Goal: Browse casually: Explore the website without a specific task or goal

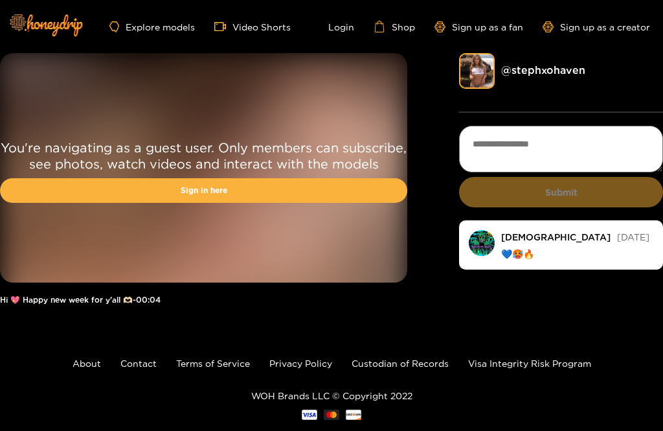
click at [546, 75] on link "@ stephxohaven" at bounding box center [544, 70] width 84 height 12
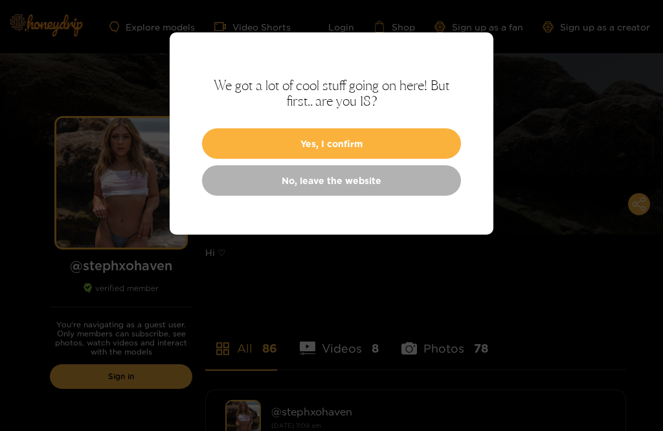
click at [398, 139] on button "Yes, I confirm" at bounding box center [331, 143] width 259 height 30
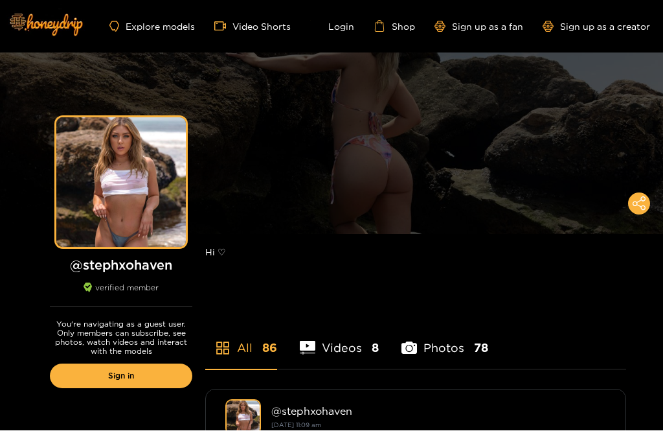
scroll to position [124, 0]
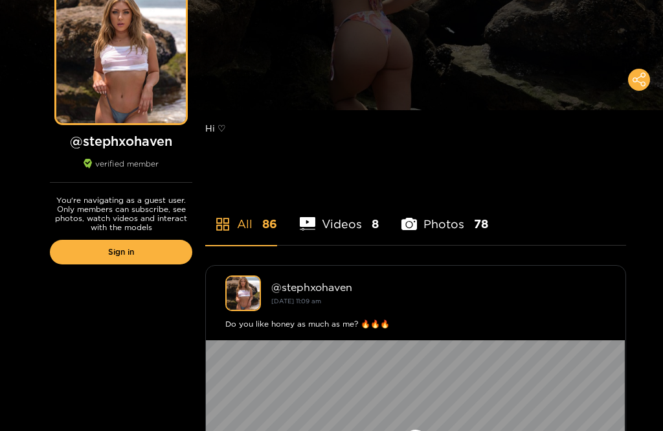
click at [141, 251] on link "Sign in" at bounding box center [121, 252] width 143 height 25
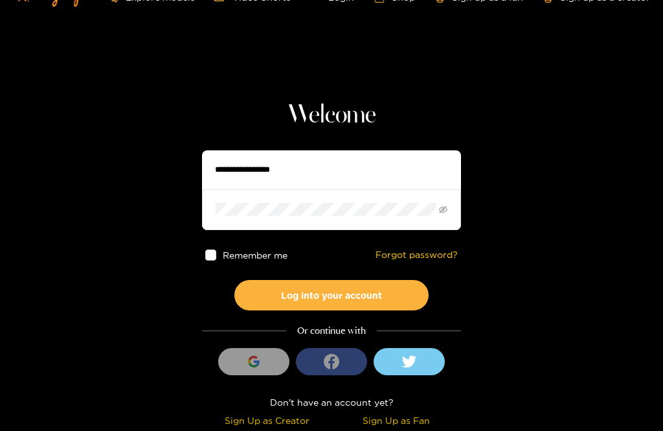
scroll to position [29, 0]
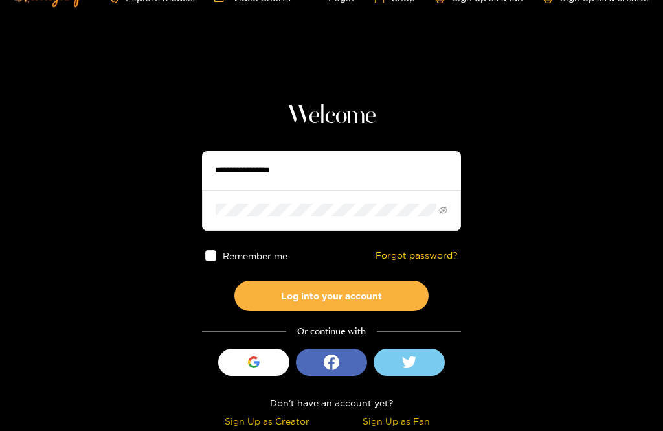
click at [395, 168] on input "text" at bounding box center [331, 170] width 259 height 39
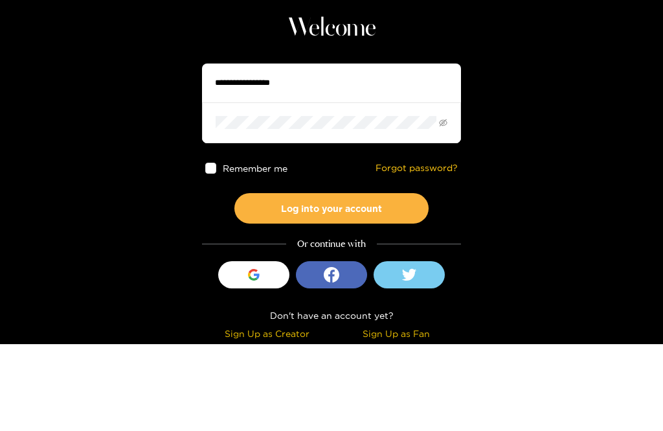
click at [289, 151] on input "text" at bounding box center [331, 170] width 259 height 39
click at [509, 33] on section "Welcome Remember me Forgot password? Log into your account Or continue with Sig…" at bounding box center [331, 201] width 663 height 461
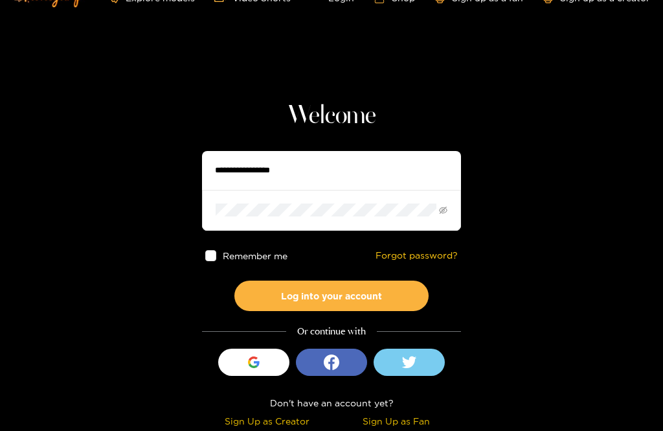
click at [260, 366] on div "button" at bounding box center [254, 362] width 25 height 25
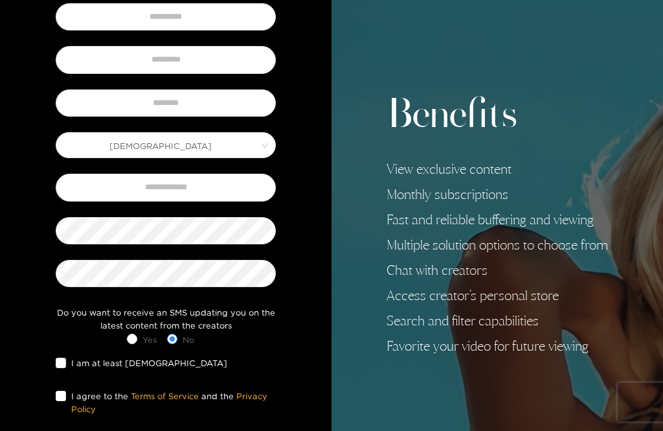
scroll to position [197, 0]
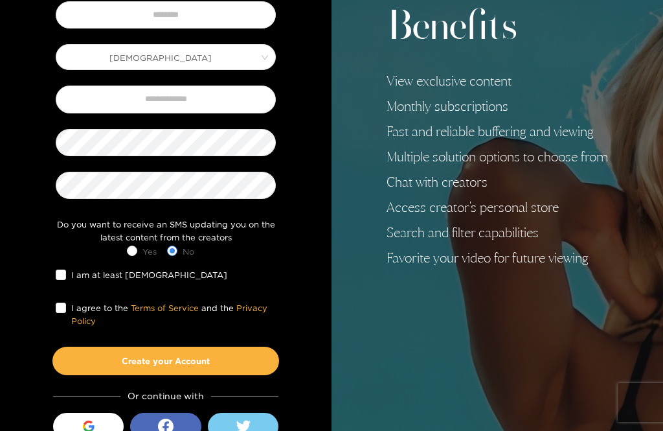
click at [99, 421] on div "button" at bounding box center [88, 426] width 25 height 25
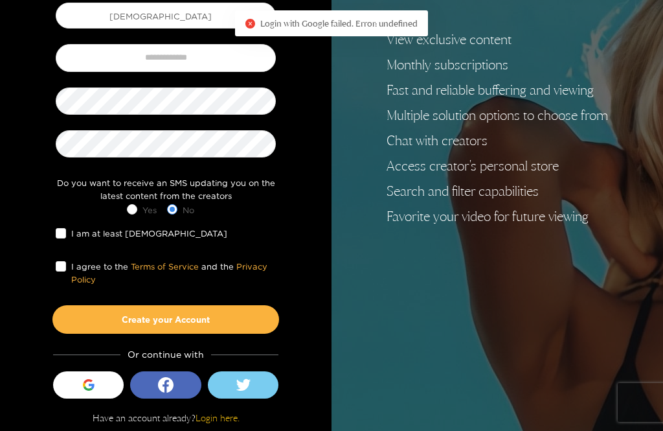
click at [218, 420] on link "Login here." at bounding box center [218, 417] width 44 height 11
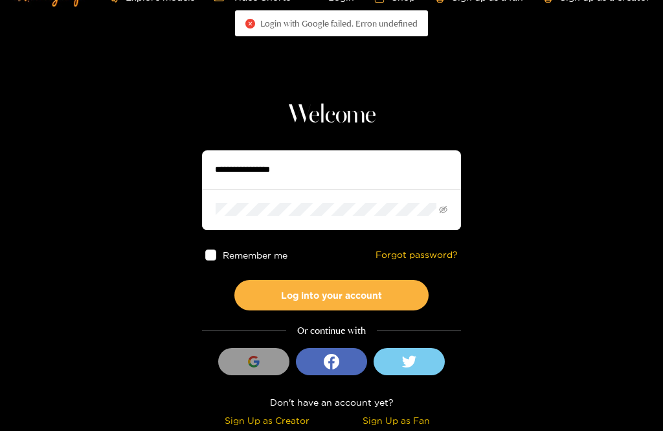
scroll to position [29, 0]
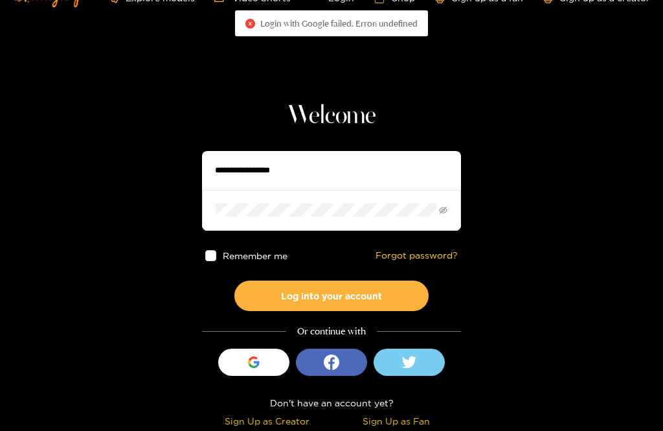
click at [333, 169] on input "text" at bounding box center [331, 170] width 259 height 39
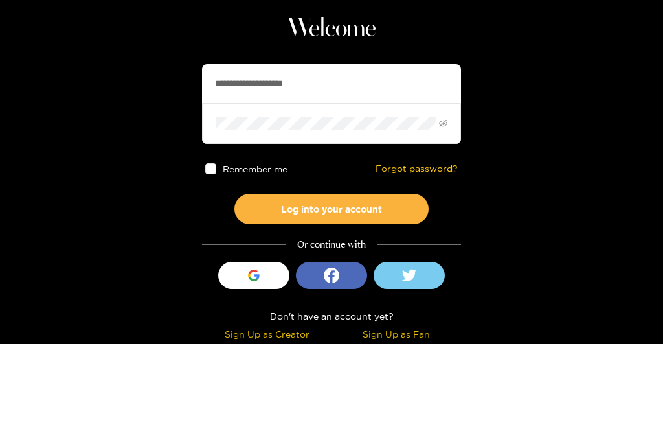
type input "**********"
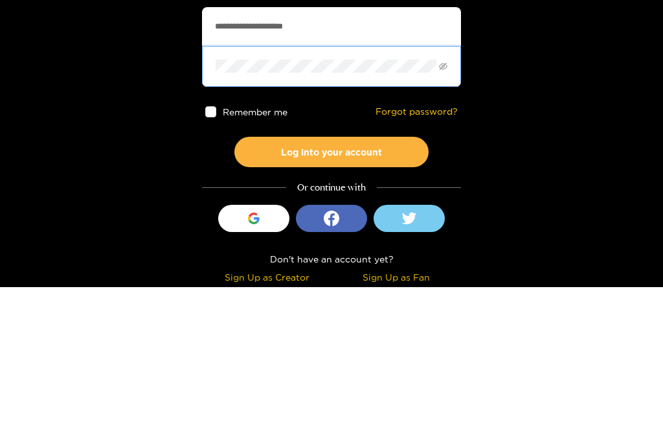
click at [206, 231] on div "Remember me Forgot password?" at bounding box center [331, 256] width 259 height 50
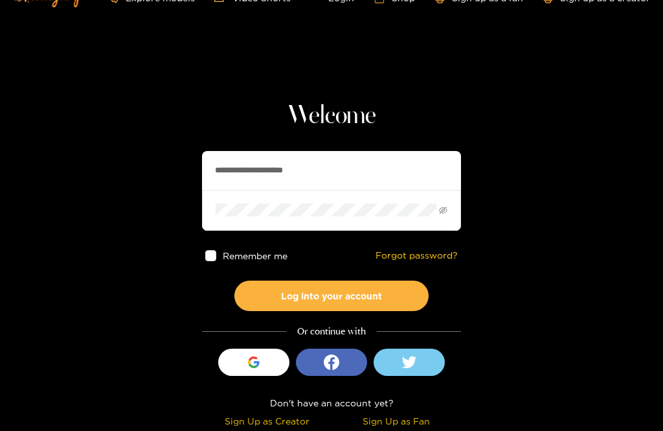
click at [212, 257] on span at bounding box center [210, 255] width 11 height 11
click at [279, 297] on button "Log into your account" at bounding box center [332, 296] width 194 height 30
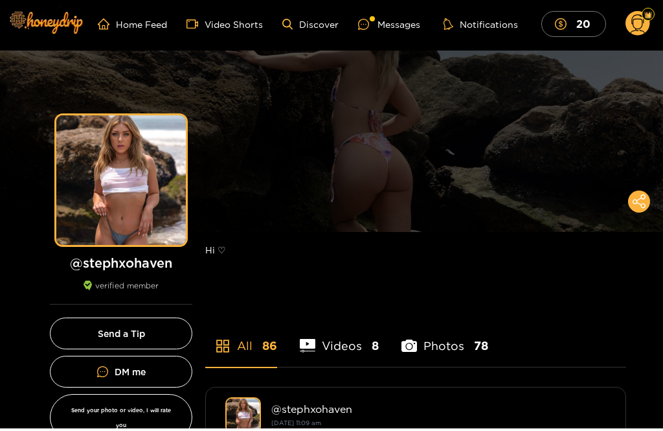
scroll to position [3, 0]
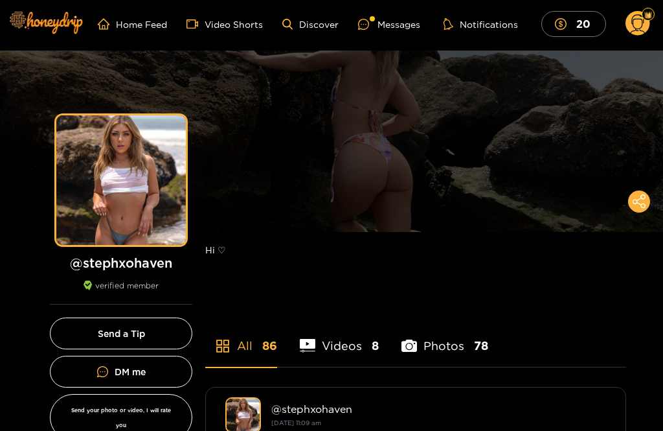
click at [399, 21] on div "Messages" at bounding box center [389, 24] width 62 height 15
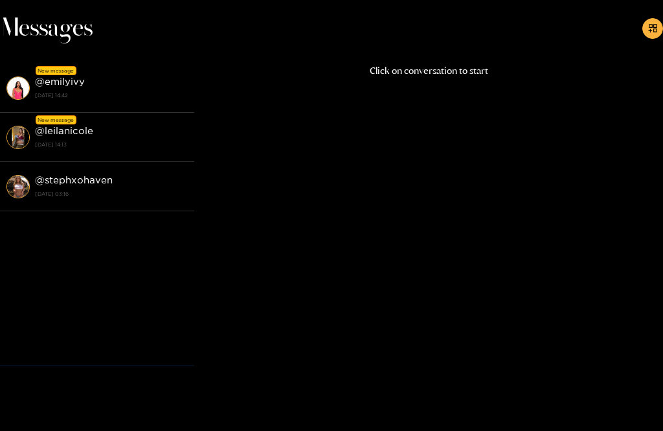
click at [82, 174] on div "@ stephxohaven [DATE] 03:16" at bounding box center [111, 186] width 153 height 29
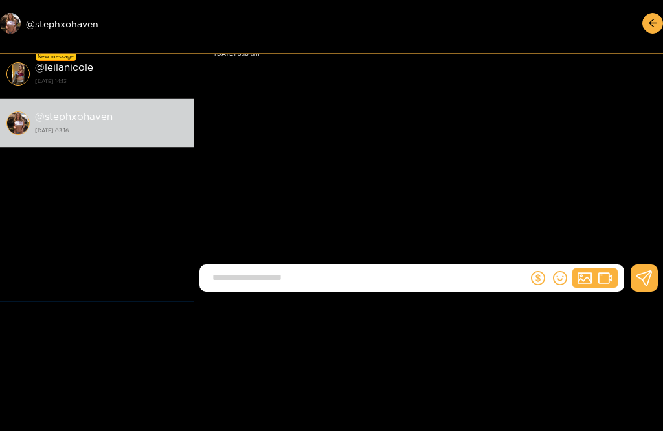
click at [352, 91] on div "[PERSON_NAME] Thanks for coming to support me! Hope we can have a lot of fun😈 […" at bounding box center [428, 134] width 469 height 268
click at [82, 115] on strong "@ stephxohaven" at bounding box center [74, 116] width 78 height 11
click at [20, 118] on img at bounding box center [17, 122] width 23 height 23
click at [132, 61] on div "@ leilanicole [DATE] 14:13" at bounding box center [111, 73] width 153 height 29
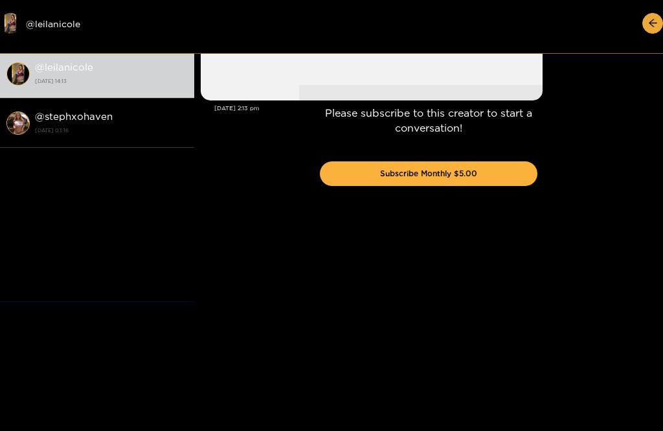
click at [61, 126] on strong "[DATE] 03:16" at bounding box center [111, 130] width 153 height 12
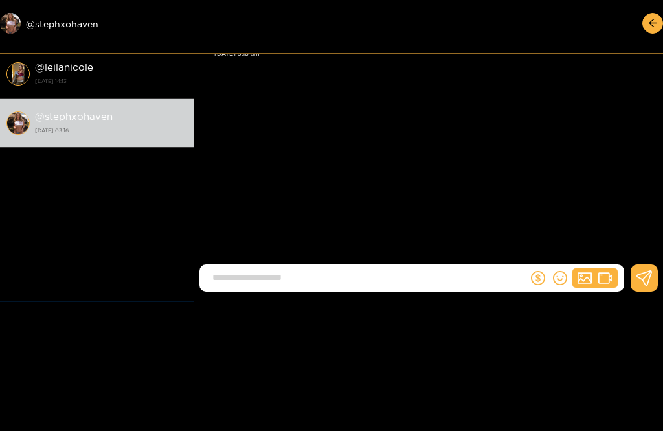
click at [58, 27] on div "Preview @ stephxohaven" at bounding box center [97, 23] width 194 height 21
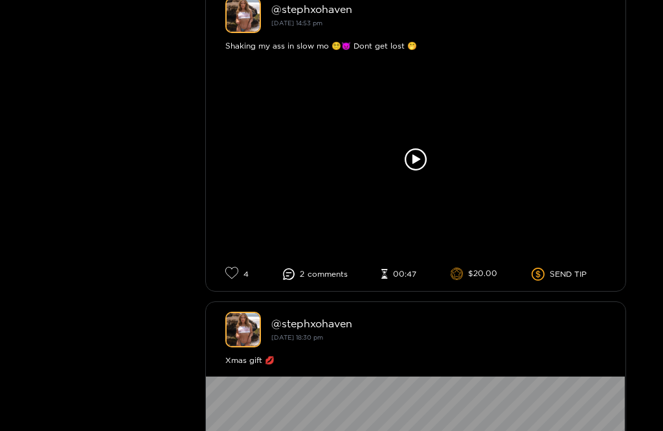
scroll to position [3859, 0]
click at [545, 160] on div at bounding box center [416, 159] width 420 height 194
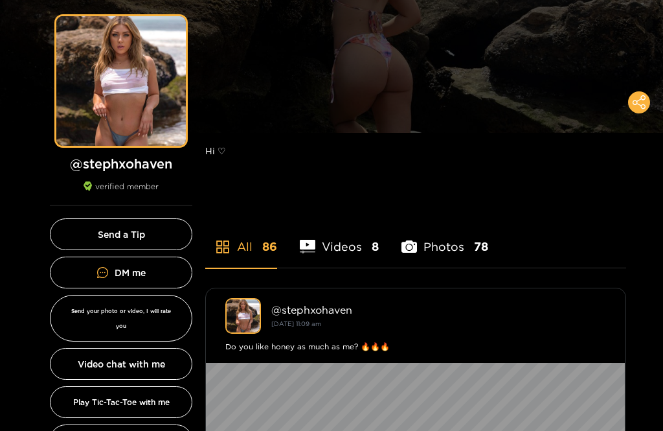
scroll to position [104, 0]
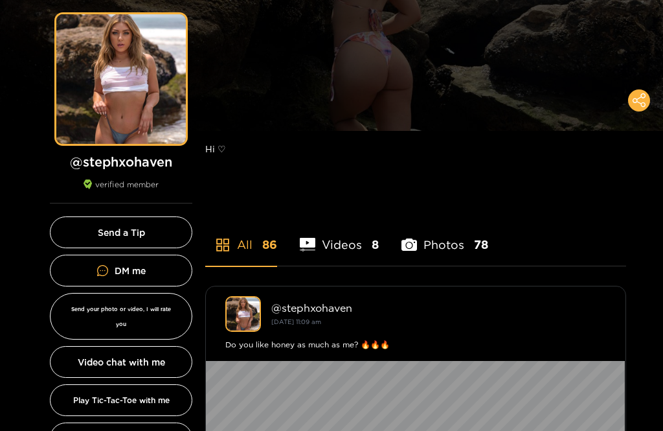
click at [444, 245] on li "Photos 78" at bounding box center [445, 236] width 87 height 58
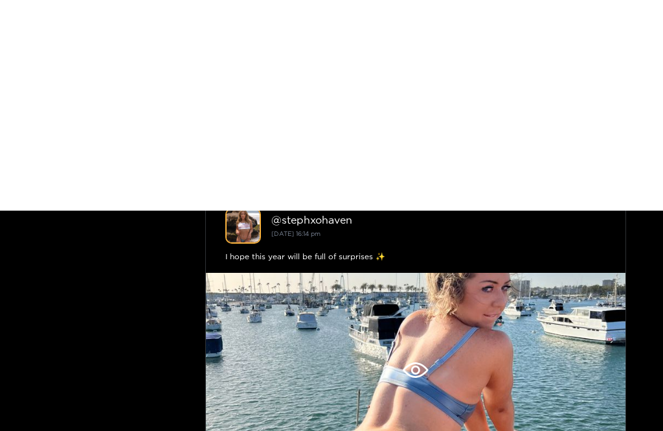
scroll to position [3837, 0]
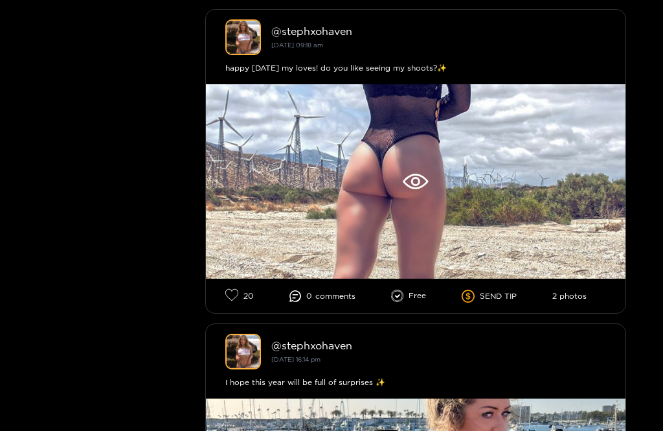
click at [564, 178] on div at bounding box center [416, 181] width 420 height 194
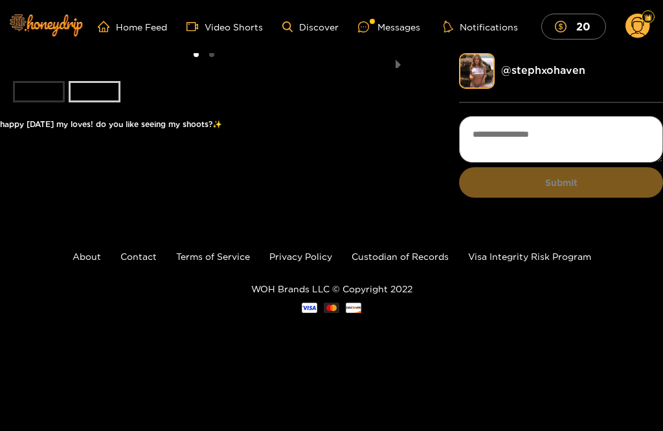
click at [92, 102] on li "slide item 2" at bounding box center [95, 91] width 52 height 21
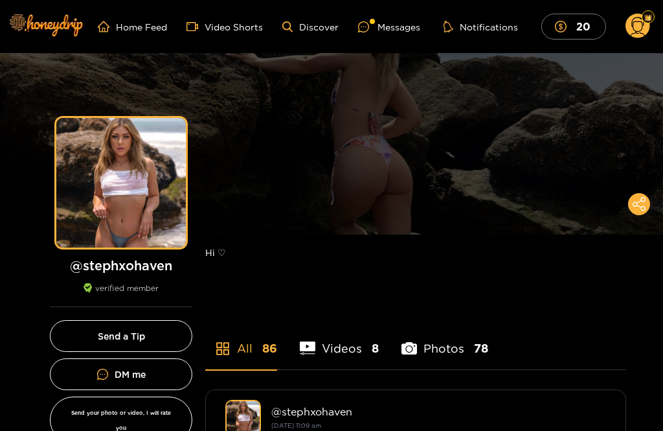
click at [455, 349] on li "Photos 78" at bounding box center [445, 340] width 87 height 58
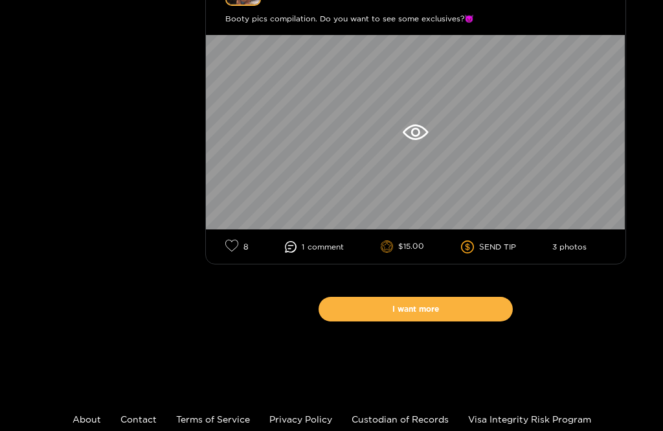
scroll to position [7715, 0]
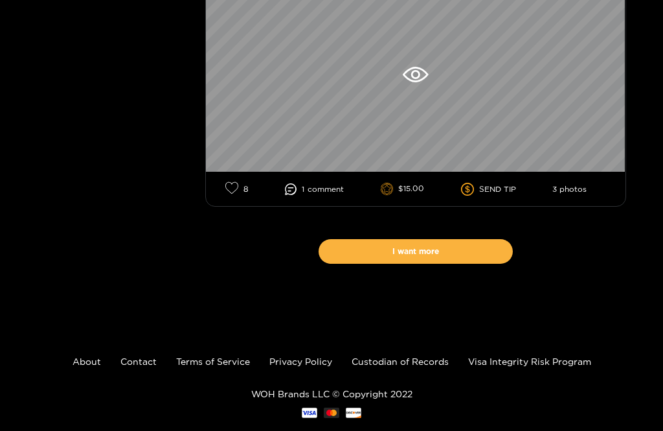
click at [459, 264] on button "I want more" at bounding box center [416, 251] width 194 height 25
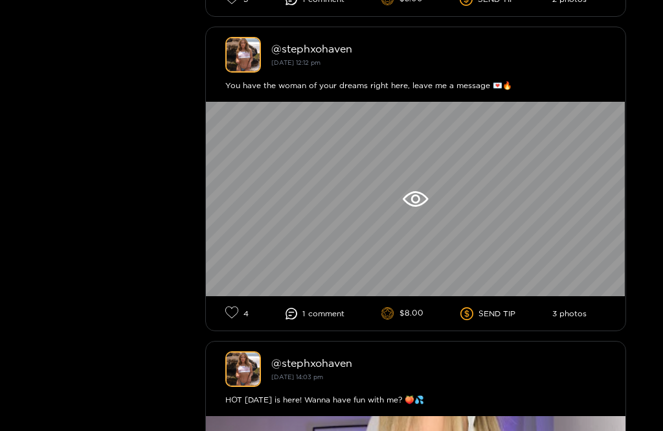
scroll to position [0, 0]
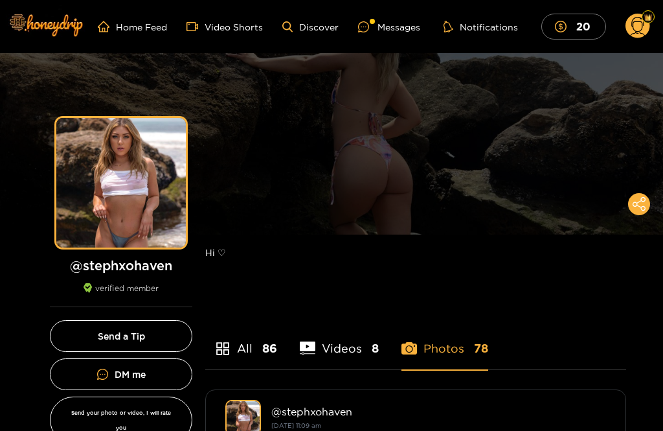
click at [384, 25] on div "Messages" at bounding box center [389, 26] width 62 height 15
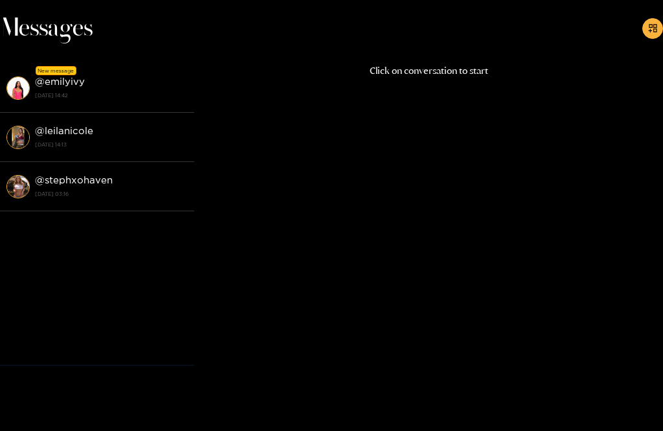
click at [116, 182] on div "@ stephxohaven [DATE] 03:16" at bounding box center [111, 186] width 153 height 29
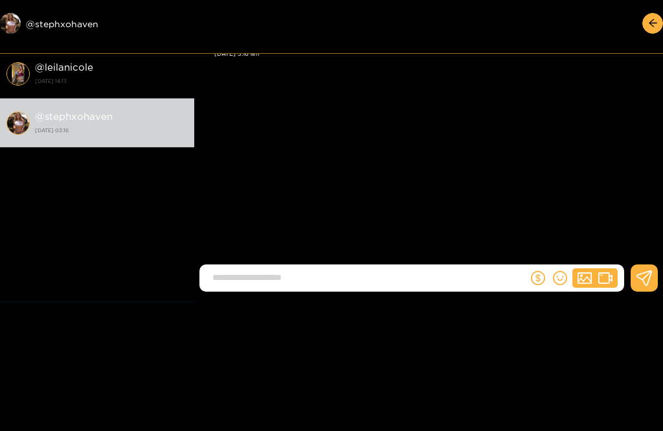
click at [494, 141] on div "[PERSON_NAME] Thanks for coming to support me! Hope we can have a lot of fun😈 […" at bounding box center [428, 134] width 469 height 268
click at [568, 292] on div at bounding box center [577, 277] width 96 height 27
click at [0, 0] on img "button" at bounding box center [0, 0] width 0 height 0
click at [272, 288] on input "**" at bounding box center [367, 277] width 322 height 21
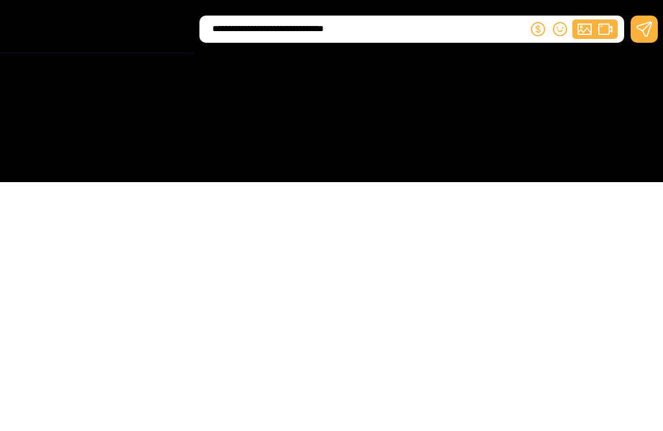
type input "**********"
click at [643, 270] on icon at bounding box center [645, 278] width 16 height 16
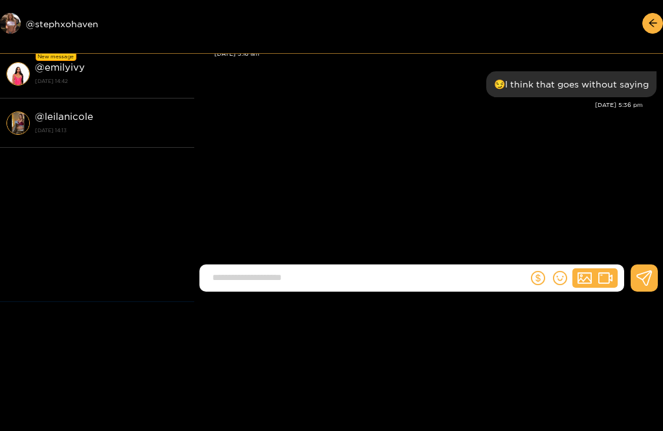
click at [93, 124] on div "@ leilanicole [DATE] 14:13" at bounding box center [111, 122] width 153 height 29
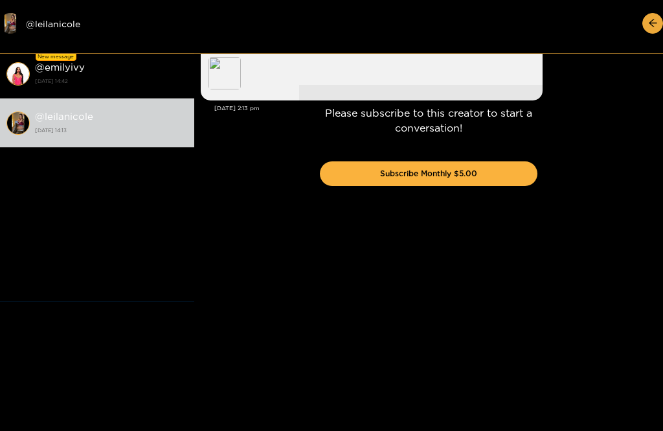
click at [91, 69] on div "@ emilyivy [DATE] 14:42" at bounding box center [111, 73] width 153 height 29
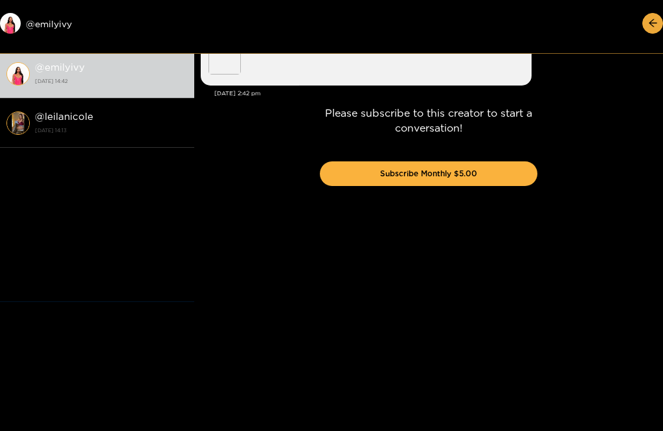
click at [106, 72] on div "@ emilyivy [DATE] 14:42" at bounding box center [111, 73] width 153 height 29
click at [65, 59] on div "@ emilyivy [DATE] 14:42" at bounding box center [111, 73] width 153 height 29
click at [58, 20] on div "Preview @ emilyivy" at bounding box center [97, 23] width 194 height 21
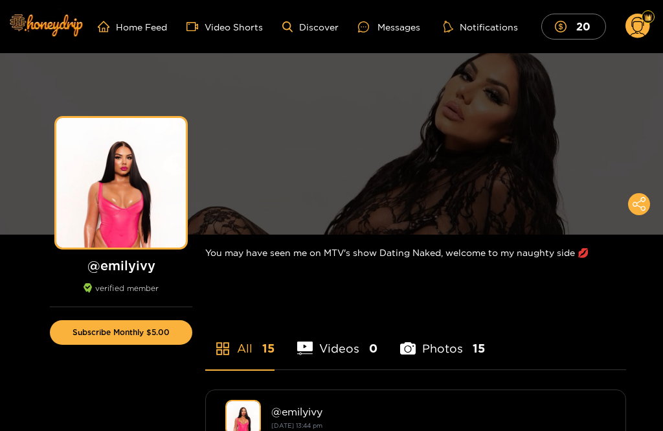
click at [303, 22] on link "Discover" at bounding box center [311, 26] width 56 height 11
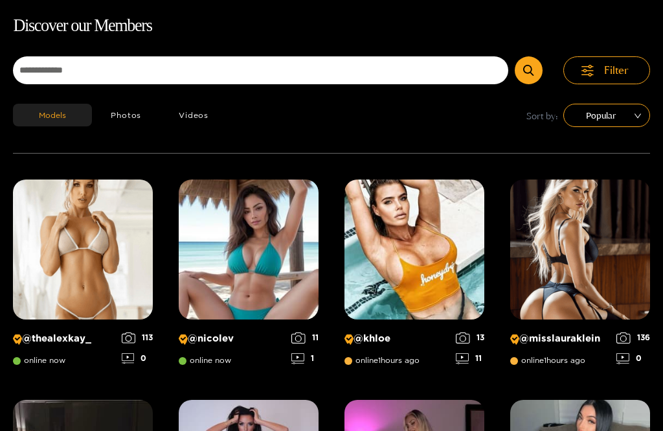
scroll to position [83, 0]
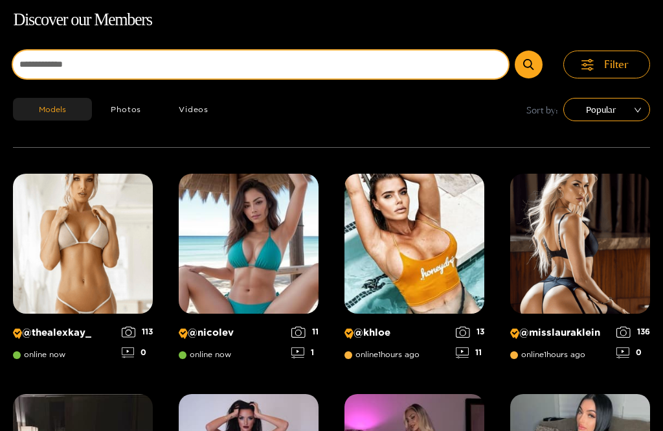
click at [251, 70] on input at bounding box center [261, 65] width 496 height 28
type input "****"
click at [529, 64] on button "submit" at bounding box center [529, 65] width 28 height 28
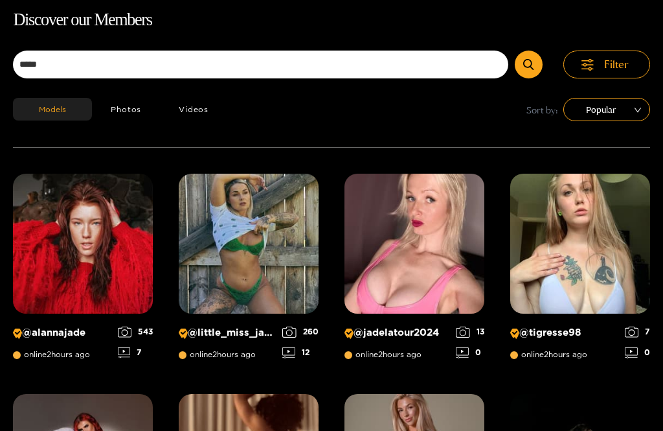
click at [462, 107] on div "Models Photos Videos Sort by: Popular" at bounding box center [331, 122] width 637 height 49
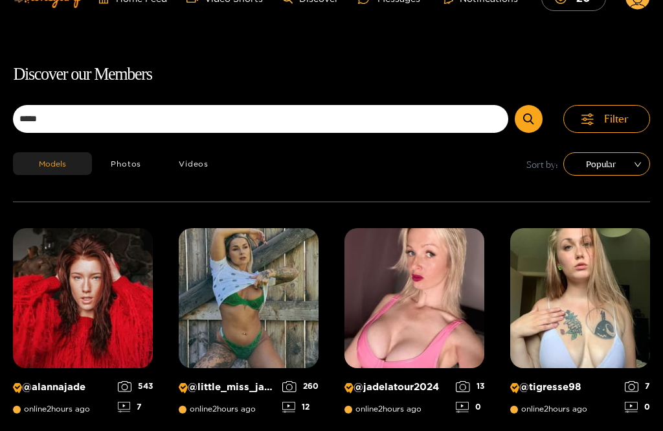
scroll to position [0, 0]
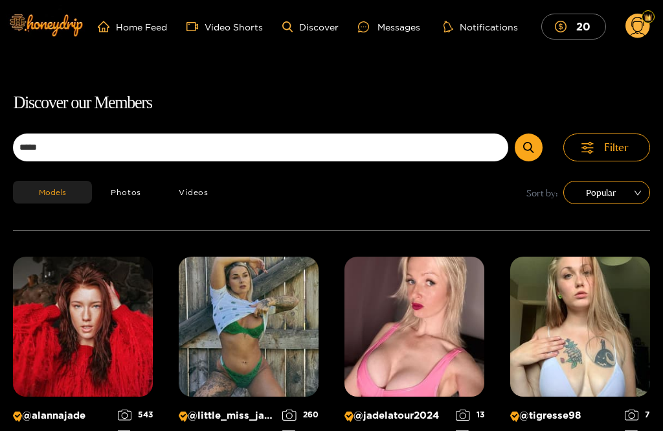
click at [131, 197] on button "Photos" at bounding box center [126, 192] width 68 height 23
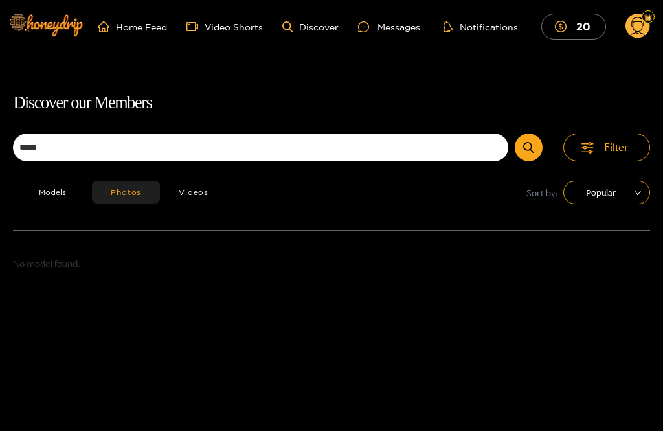
click at [309, 21] on link "Discover" at bounding box center [311, 26] width 56 height 11
click at [308, 22] on link "Discover" at bounding box center [311, 26] width 56 height 11
click at [384, 22] on div "Messages" at bounding box center [389, 26] width 62 height 15
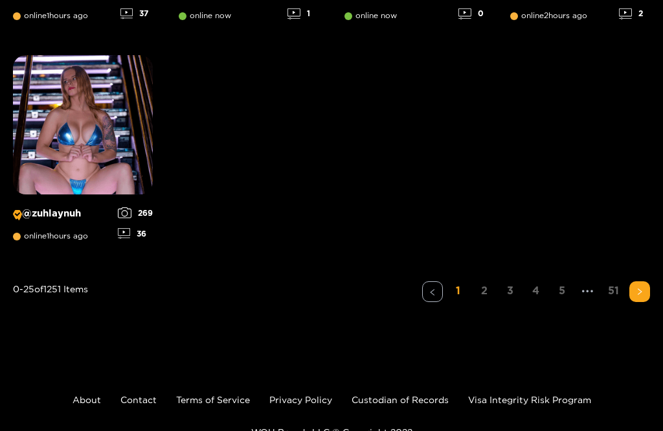
scroll to position [1545, 0]
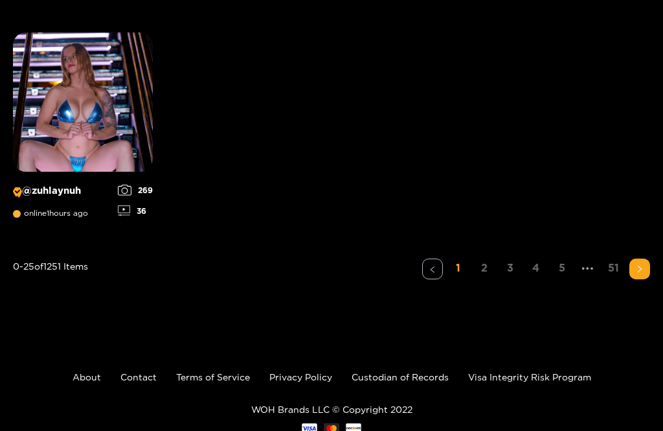
click at [641, 273] on span "right" at bounding box center [640, 269] width 8 height 8
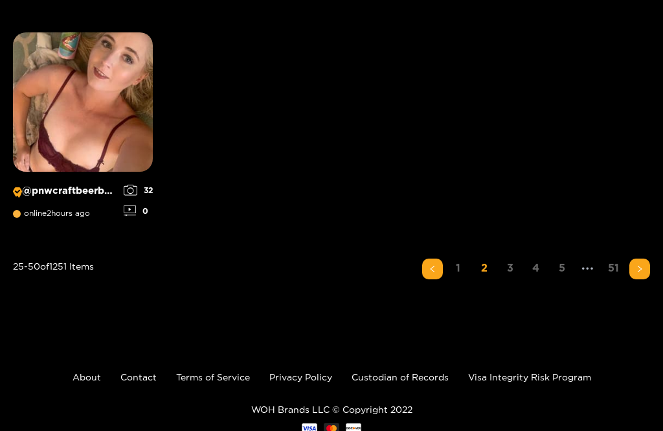
click at [640, 270] on icon "right" at bounding box center [640, 269] width 8 height 8
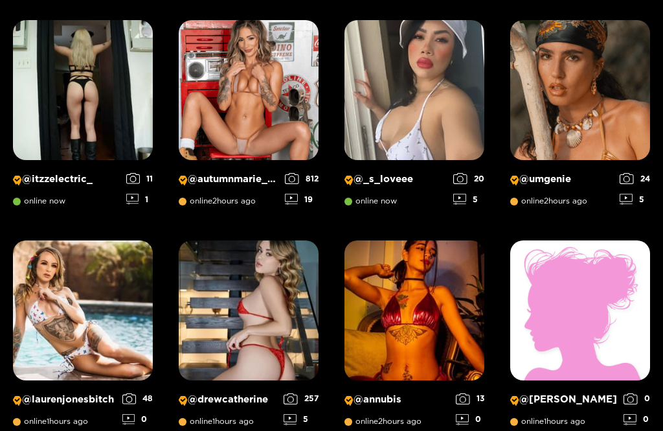
scroll to position [897, 0]
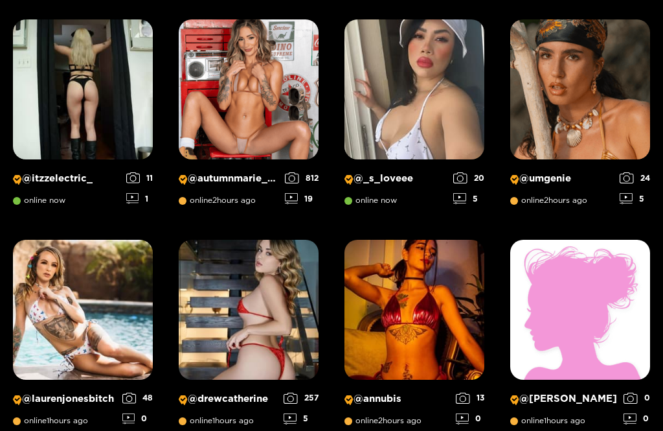
click at [266, 304] on img at bounding box center [249, 310] width 140 height 140
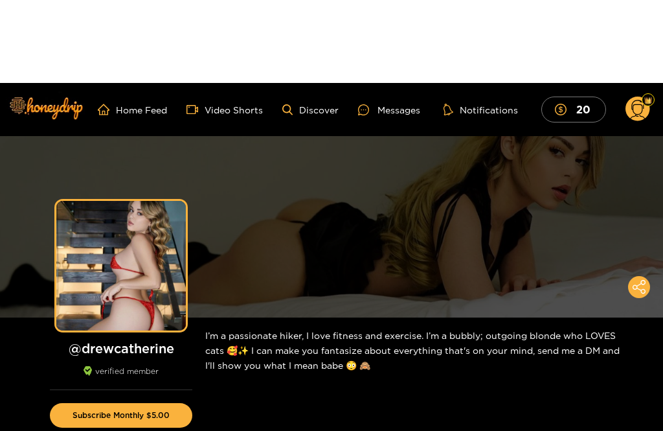
scroll to position [174, 0]
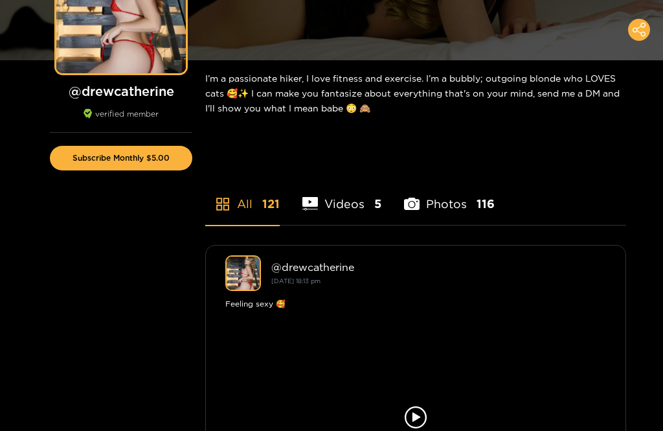
click at [358, 202] on li "Videos 5" at bounding box center [342, 196] width 79 height 58
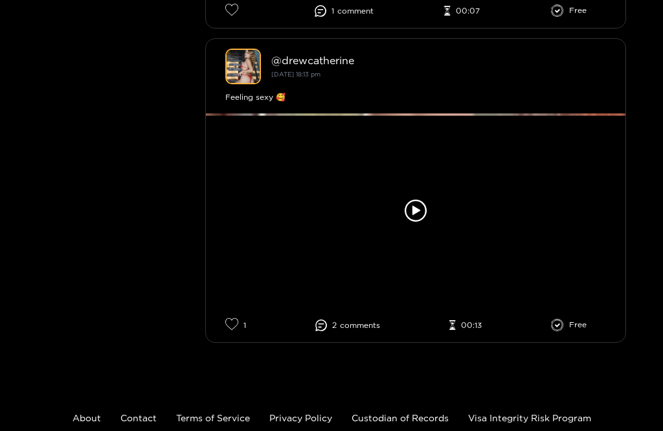
scroll to position [1640, 0]
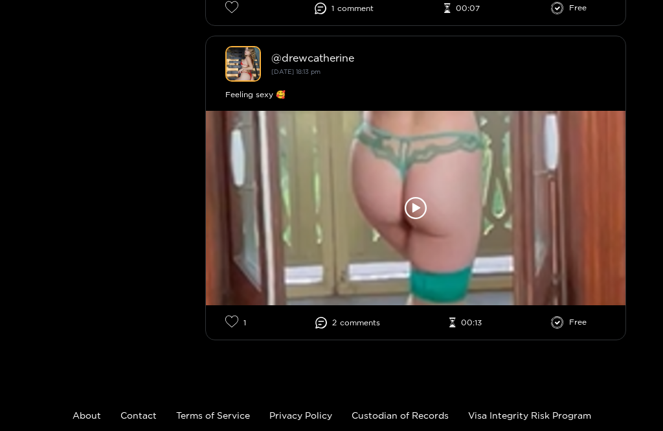
click at [419, 209] on icon at bounding box center [416, 209] width 22 height 22
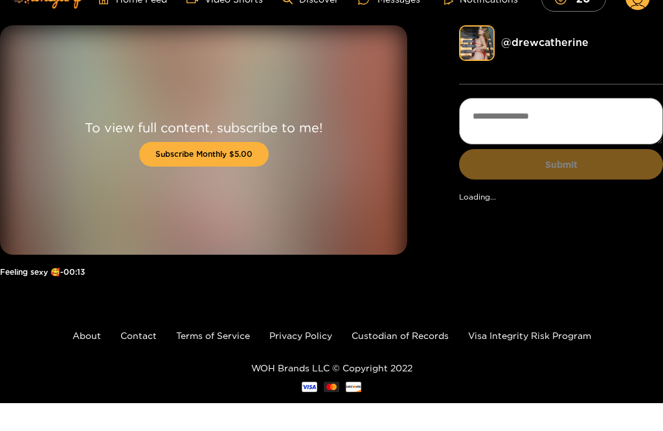
scroll to position [28, 0]
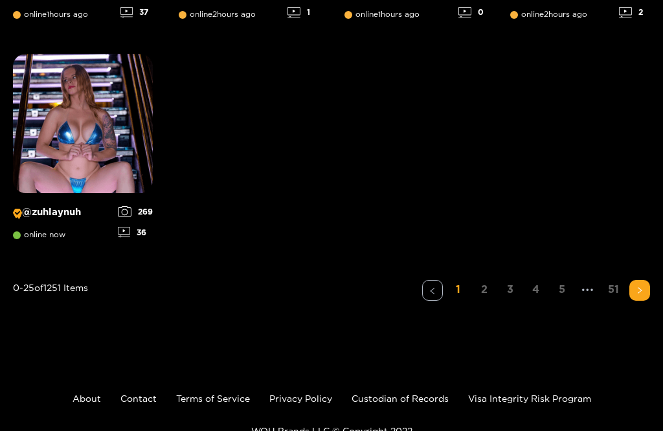
scroll to position [1545, 0]
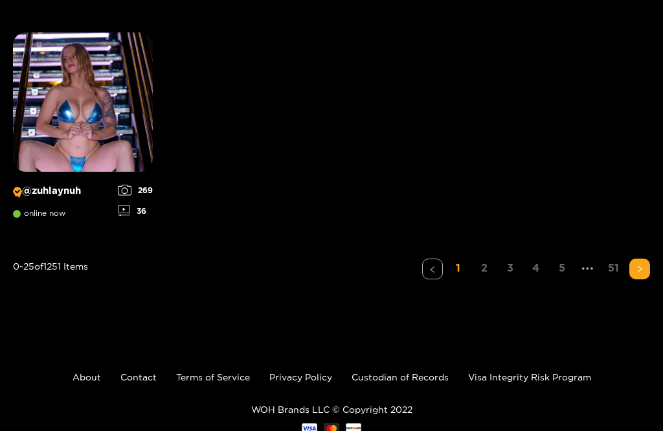
click at [489, 269] on link "2" at bounding box center [484, 268] width 21 height 19
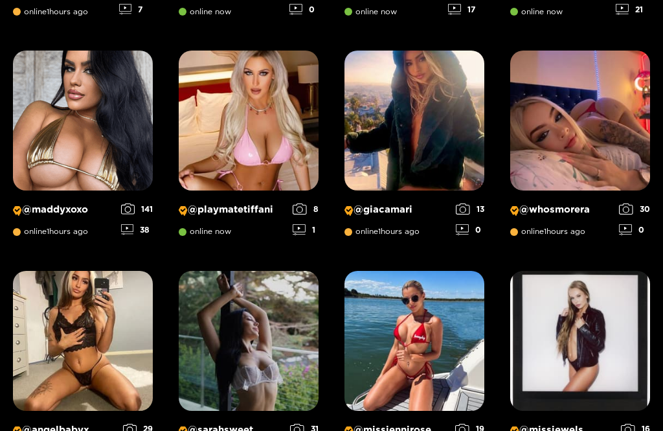
scroll to position [860, 0]
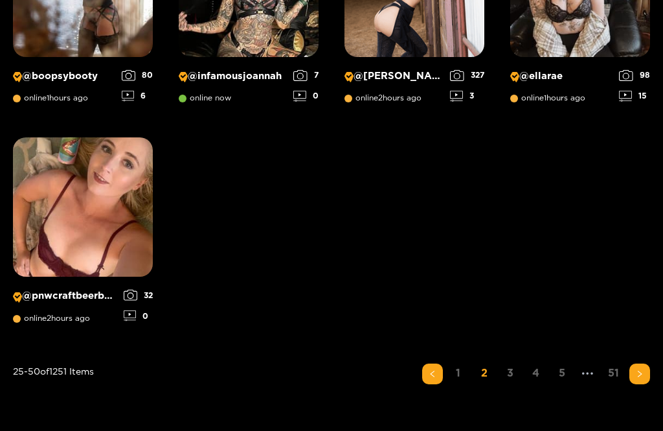
click at [639, 378] on span "right" at bounding box center [640, 374] width 8 height 8
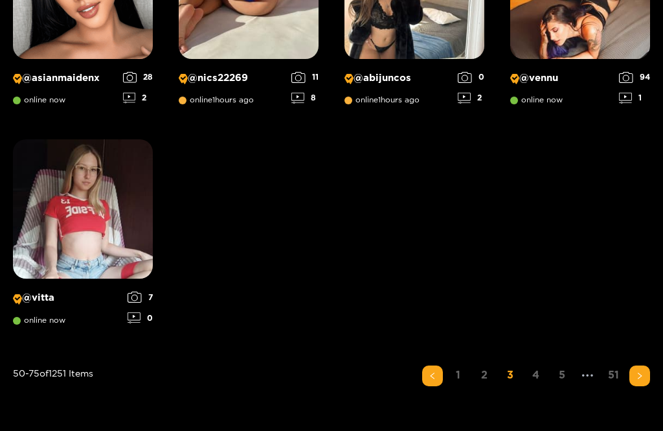
scroll to position [1440, 0]
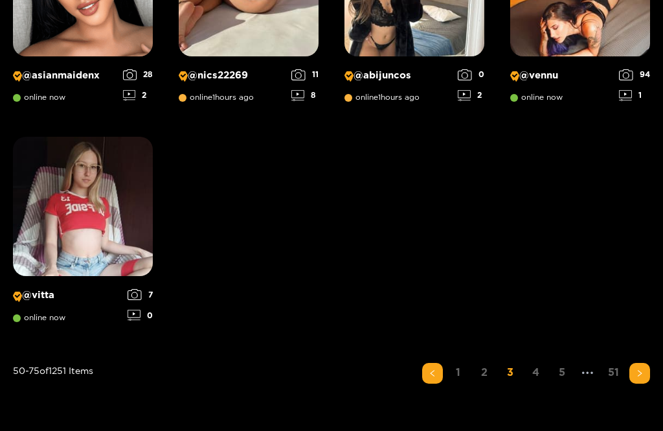
click at [639, 380] on button "button" at bounding box center [640, 373] width 21 height 21
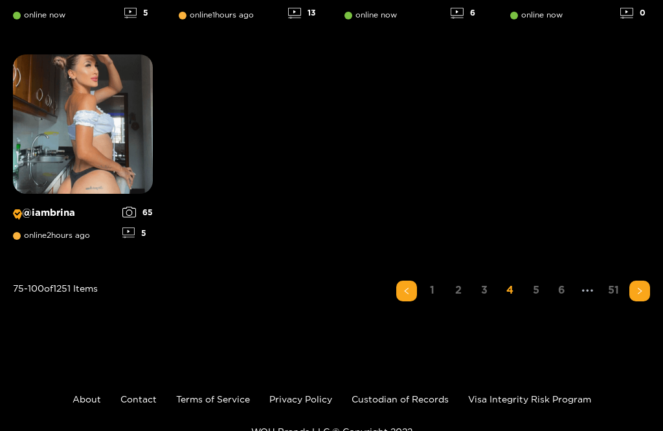
scroll to position [1545, 0]
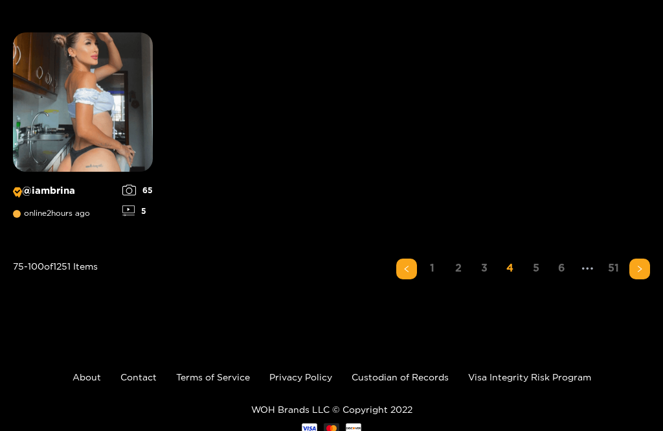
click at [642, 268] on icon "right" at bounding box center [640, 269] width 8 height 8
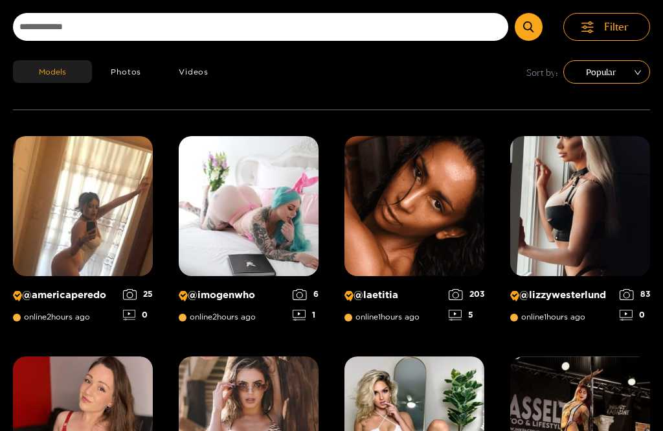
scroll to position [121, 0]
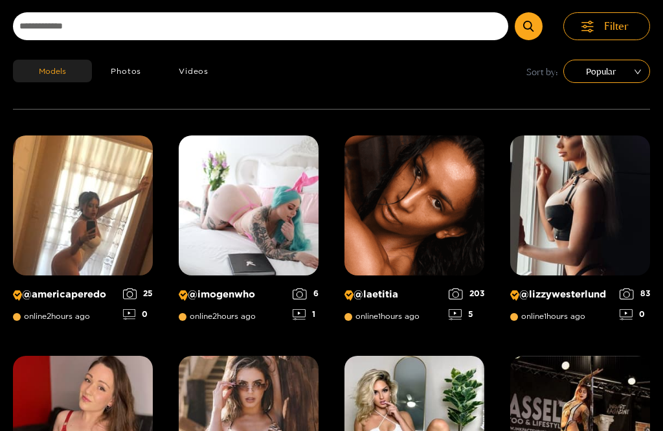
click at [610, 206] on img at bounding box center [581, 206] width 140 height 140
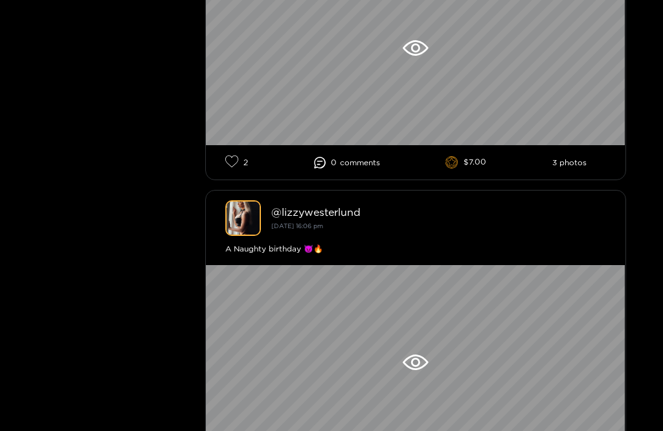
scroll to position [7730, 0]
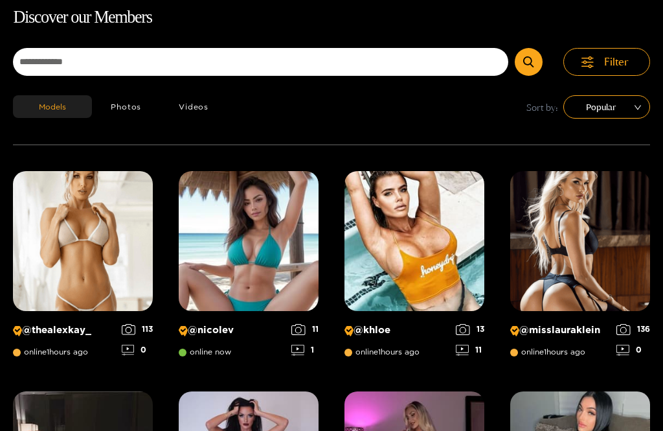
scroll to position [83, 0]
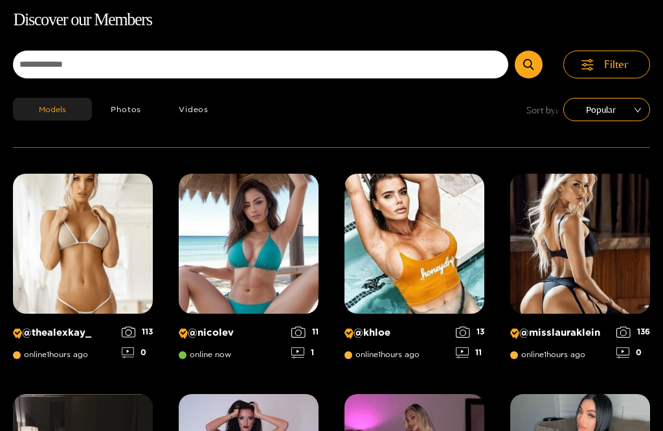
click at [627, 113] on span "Popular" at bounding box center [606, 109] width 67 height 19
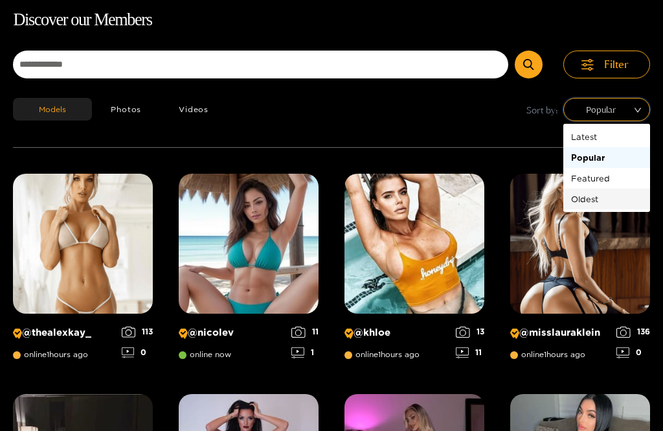
click at [598, 204] on div "Oldest" at bounding box center [606, 199] width 71 height 14
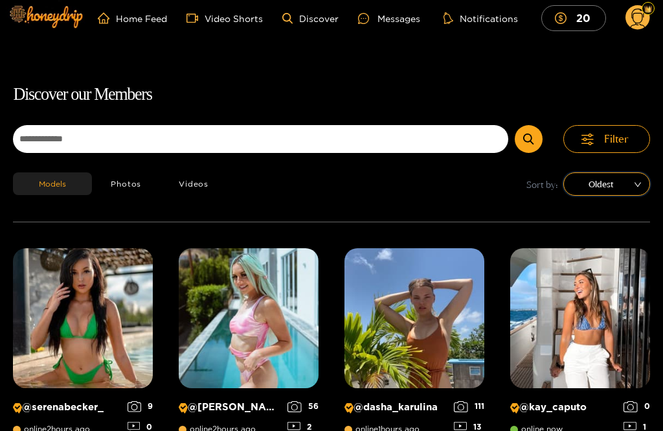
scroll to position [9, 0]
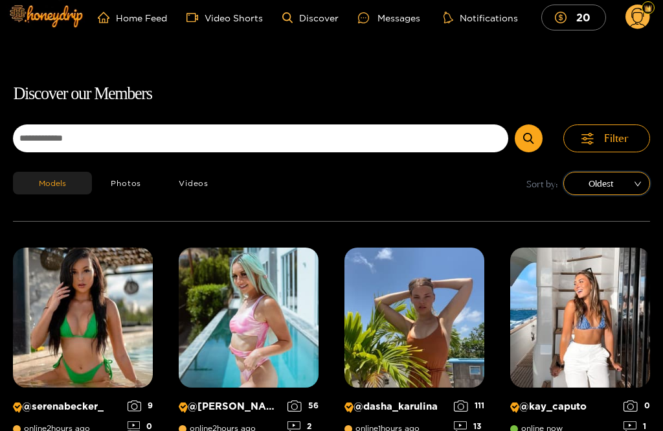
click at [634, 194] on div "Oldest" at bounding box center [607, 183] width 87 height 23
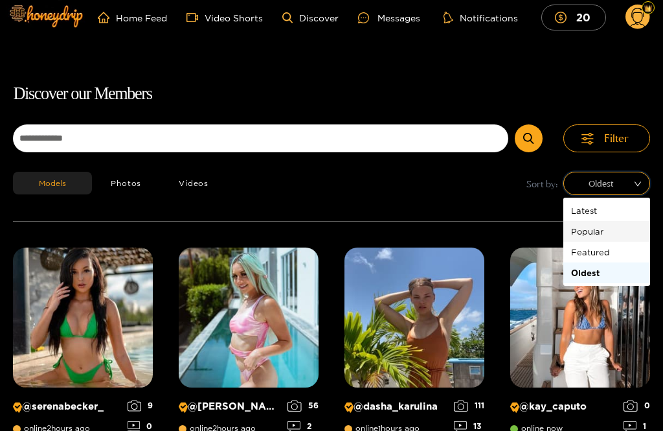
click at [613, 235] on div "Popular" at bounding box center [606, 231] width 71 height 14
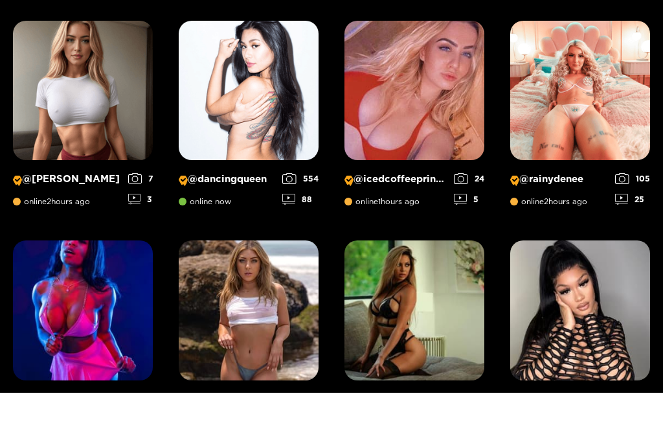
scroll to position [680, 0]
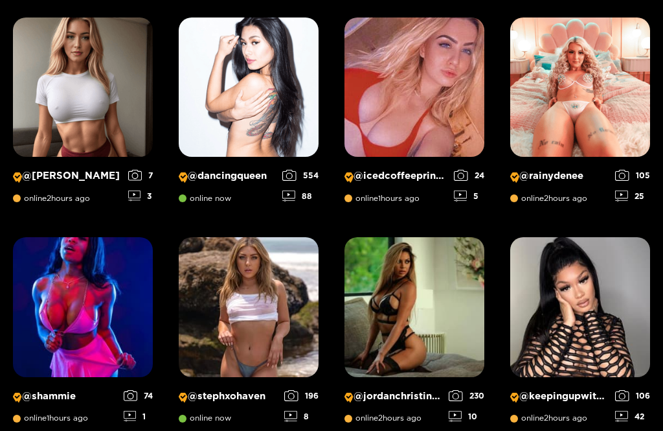
click at [264, 321] on img at bounding box center [249, 307] width 140 height 140
